Goal: Information Seeking & Learning: Learn about a topic

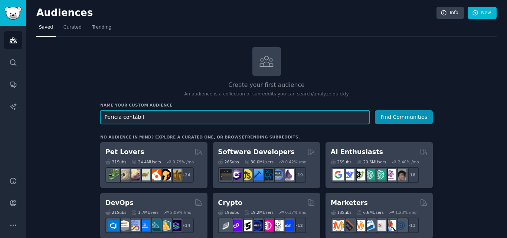
click at [150, 118] on input "Pericia contábil" at bounding box center [235, 117] width 270 height 14
drag, startPoint x: 150, startPoint y: 118, endPoint x: 103, endPoint y: 118, distance: 47.9
click at [103, 118] on input "Pericia contábil" at bounding box center [235, 117] width 270 height 14
type input "slack"
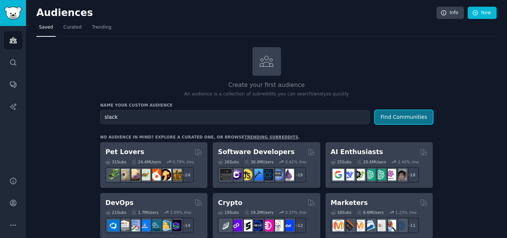
click at [387, 119] on button "Find Communities" at bounding box center [404, 117] width 58 height 14
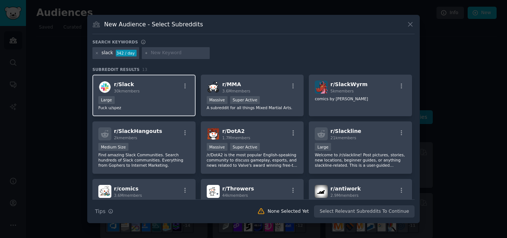
click at [178, 111] on div "r/ Slack 30k members Large Fuck u/spez" at bounding box center [143, 96] width 103 height 42
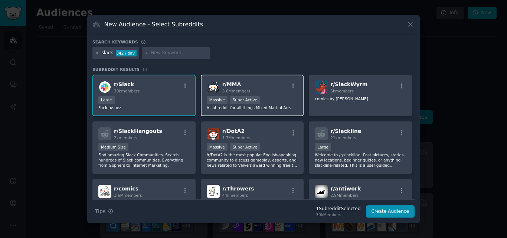
click at [285, 109] on p "A subreddit for all things Mixed Martial Arts." at bounding box center [252, 107] width 91 height 5
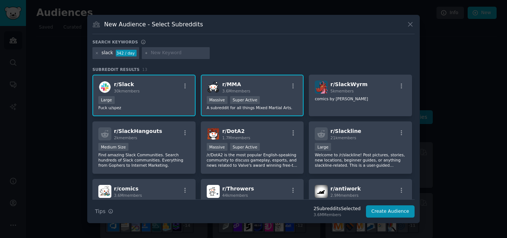
click at [186, 54] on input "text" at bounding box center [179, 53] width 56 height 7
type input "frustação slack"
click at [169, 53] on div "frustação slack" at bounding box center [168, 53] width 35 height 7
click at [144, 53] on icon at bounding box center [146, 53] width 4 height 4
click at [157, 55] on input "text" at bounding box center [179, 53] width 56 height 7
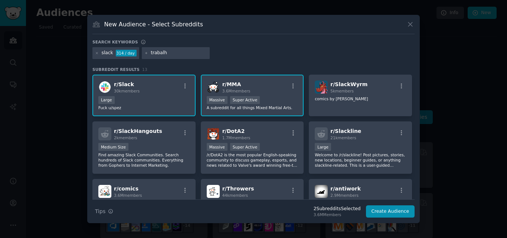
type input "trabalho"
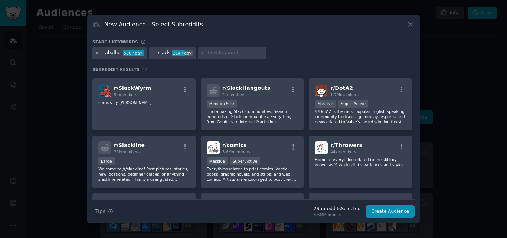
scroll to position [111, 0]
click at [98, 54] on icon at bounding box center [97, 53] width 4 height 4
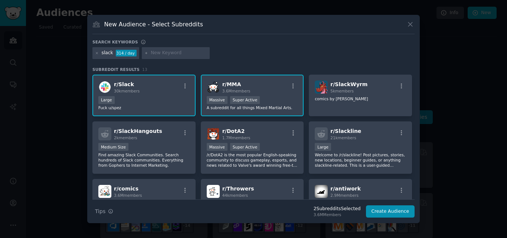
click at [164, 55] on input "text" at bounding box center [179, 53] width 56 height 7
type input "t"
type input ""trabalho" + slack"
click at [146, 53] on icon at bounding box center [146, 53] width 4 height 4
click at [153, 54] on input "text" at bounding box center [179, 53] width 56 height 7
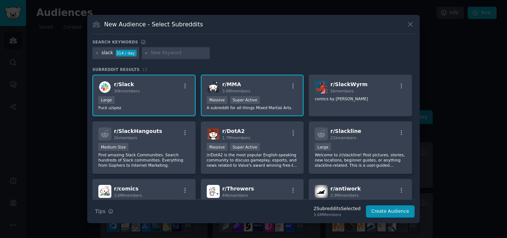
type input "t"
type input ""trabalho" slack"
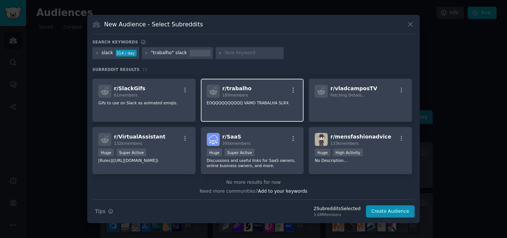
scroll to position [158, 0]
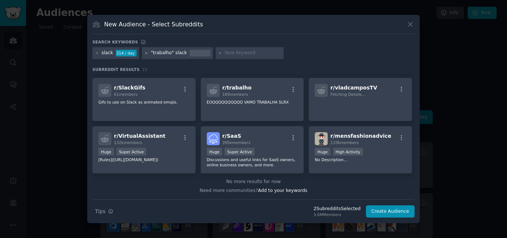
click at [144, 52] on icon at bounding box center [146, 53] width 4 height 4
